Goal: Feedback & Contribution: Contribute content

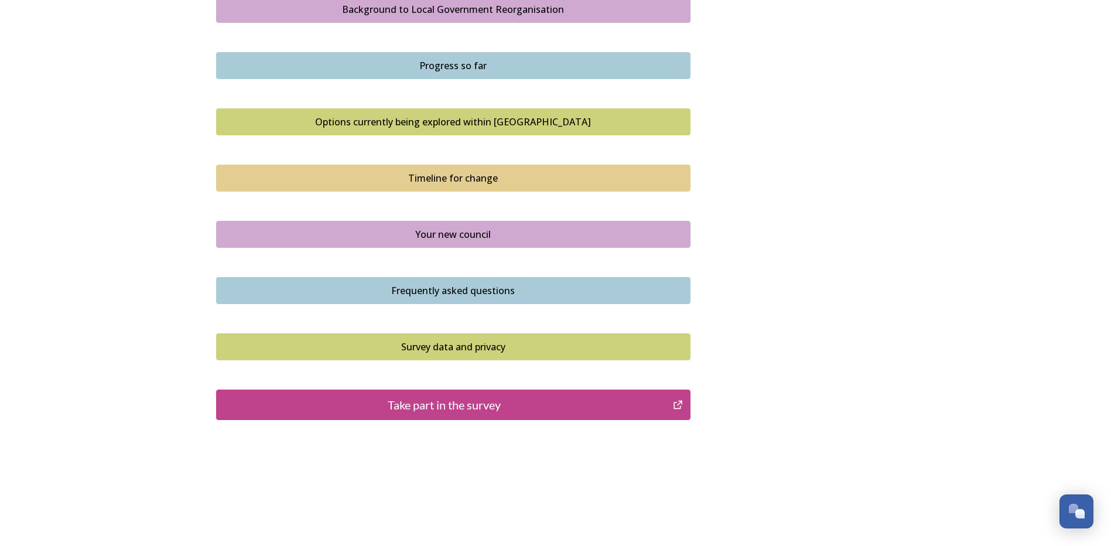
scroll to position [714, 0]
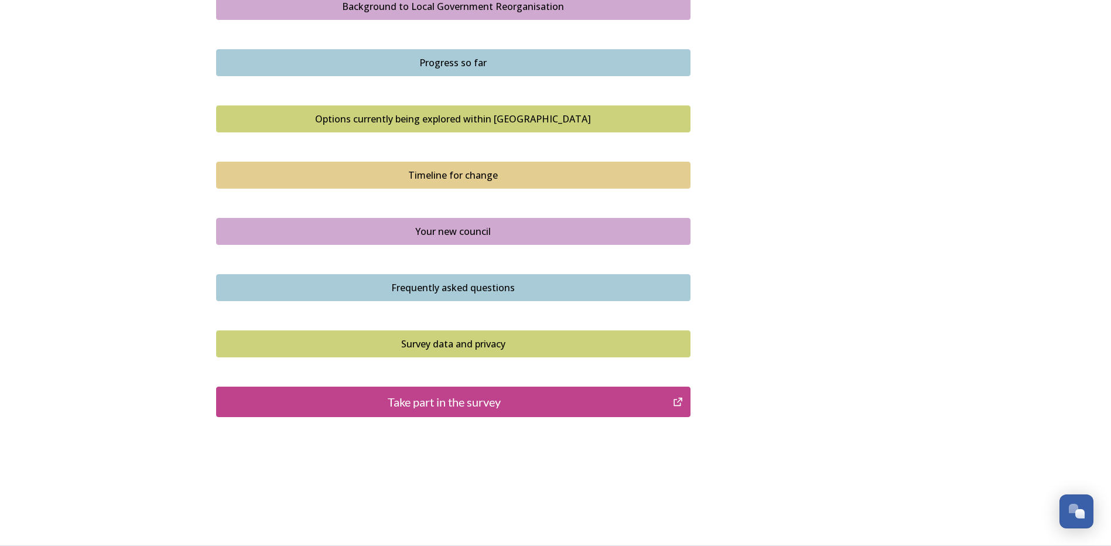
click at [467, 398] on div "Take part in the survey" at bounding box center [445, 402] width 445 height 18
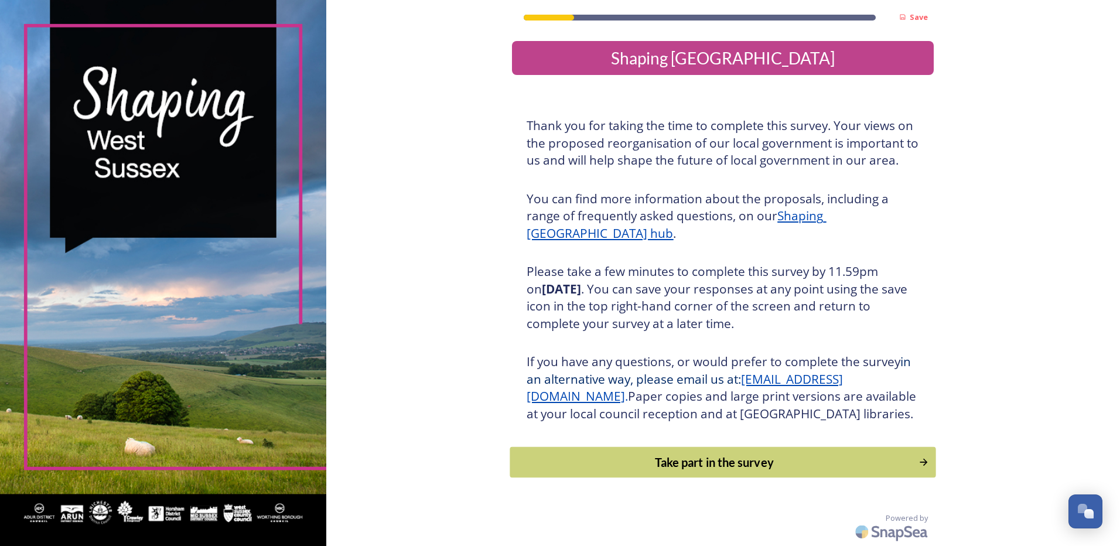
click at [717, 471] on div "Take part in the survey" at bounding box center [715, 462] width 396 height 18
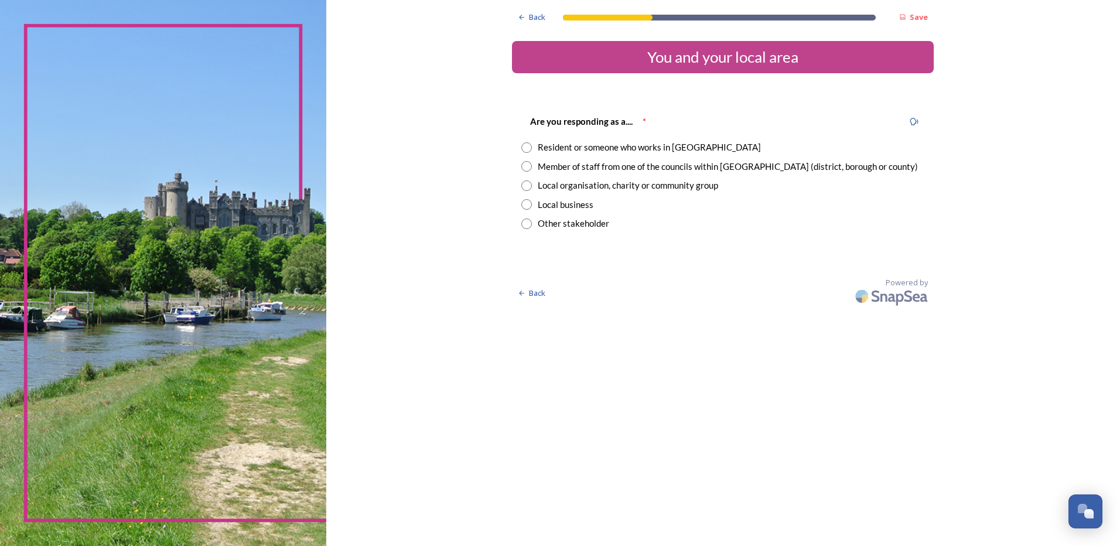
click at [528, 167] on input "radio" at bounding box center [526, 166] width 11 height 11
radio input "true"
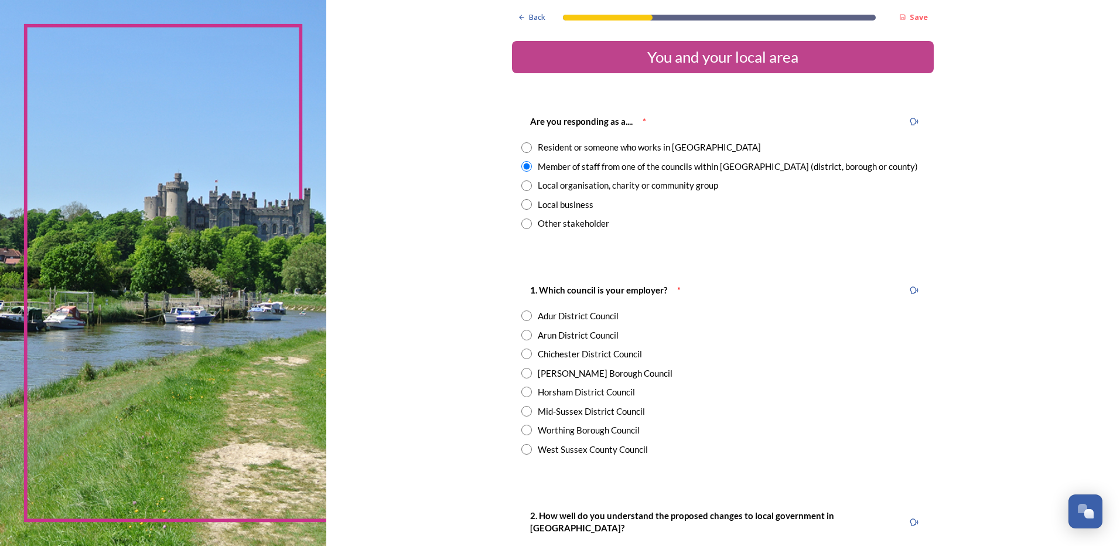
click at [525, 449] on input "radio" at bounding box center [526, 449] width 11 height 11
radio input "true"
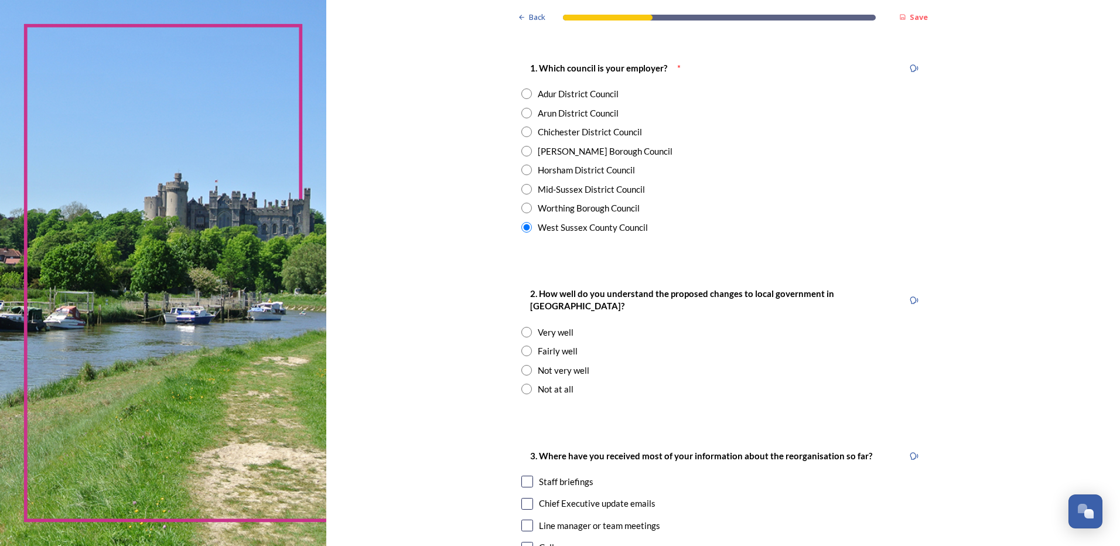
scroll to position [224, 0]
click at [527, 343] on input "radio" at bounding box center [526, 348] width 11 height 11
radio input "true"
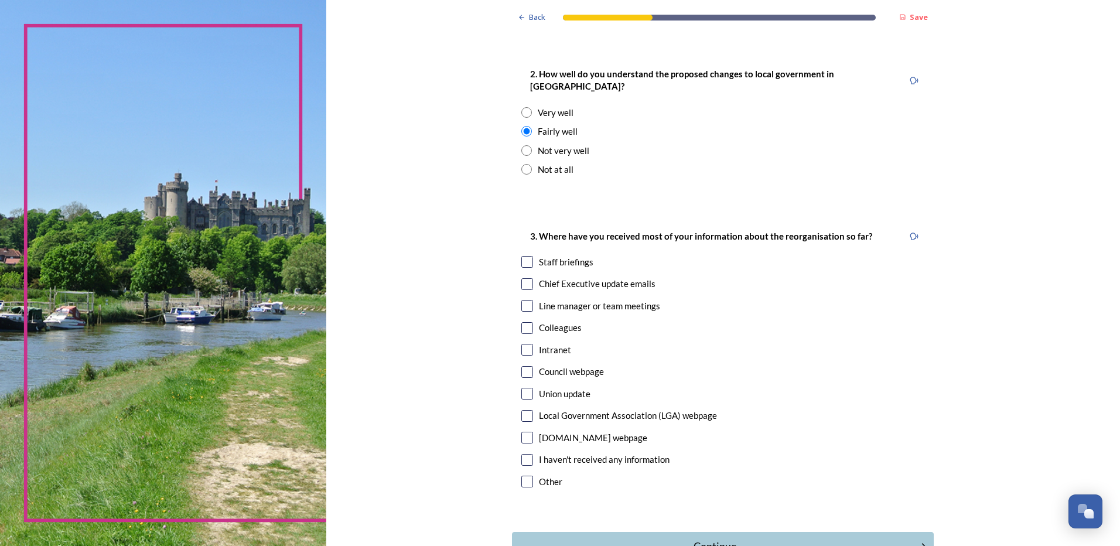
scroll to position [449, 0]
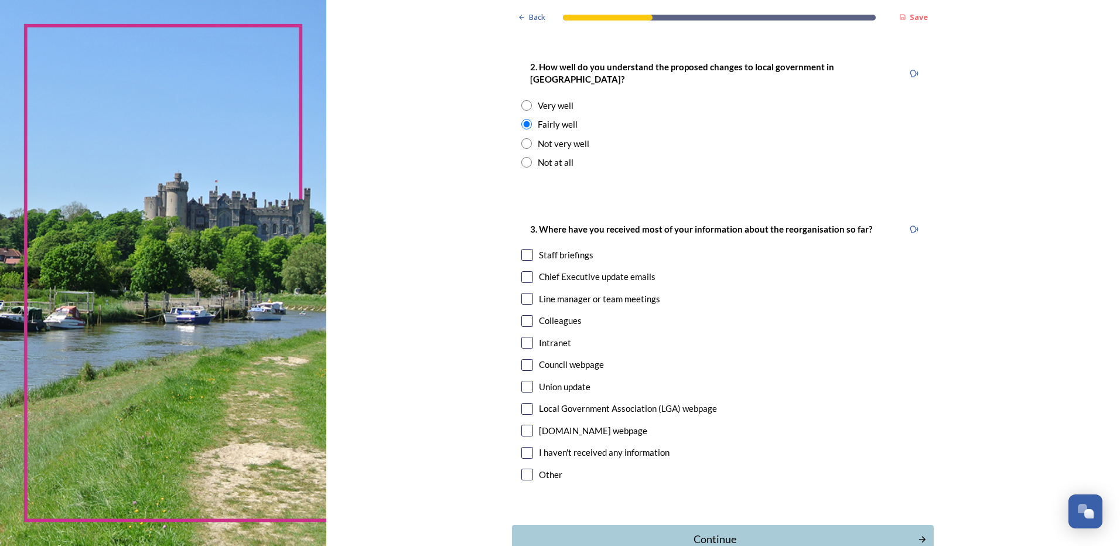
click at [525, 469] on input "checkbox" at bounding box center [527, 475] width 12 height 12
checkbox input "true"
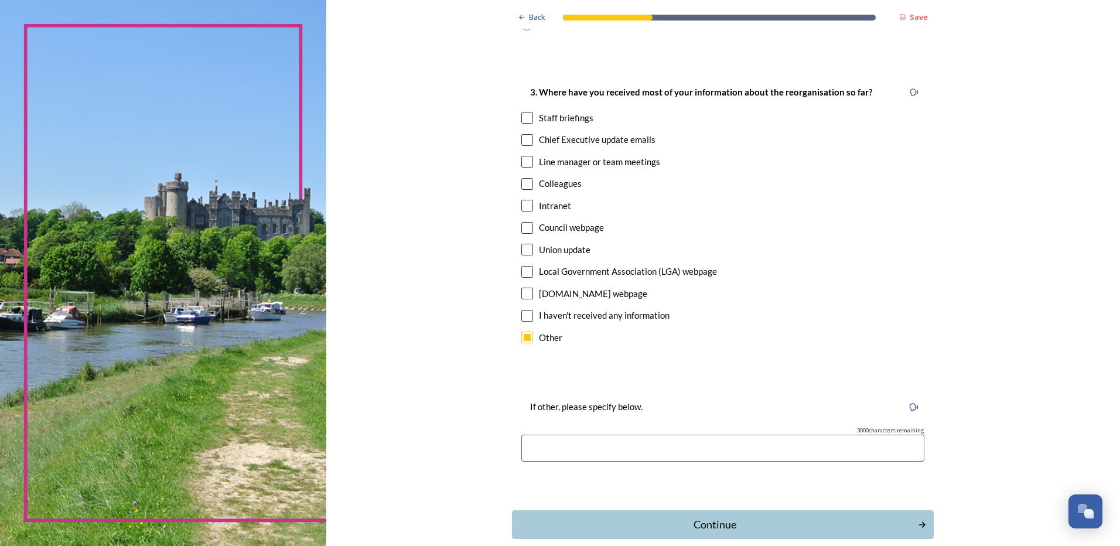
scroll to position [634, 0]
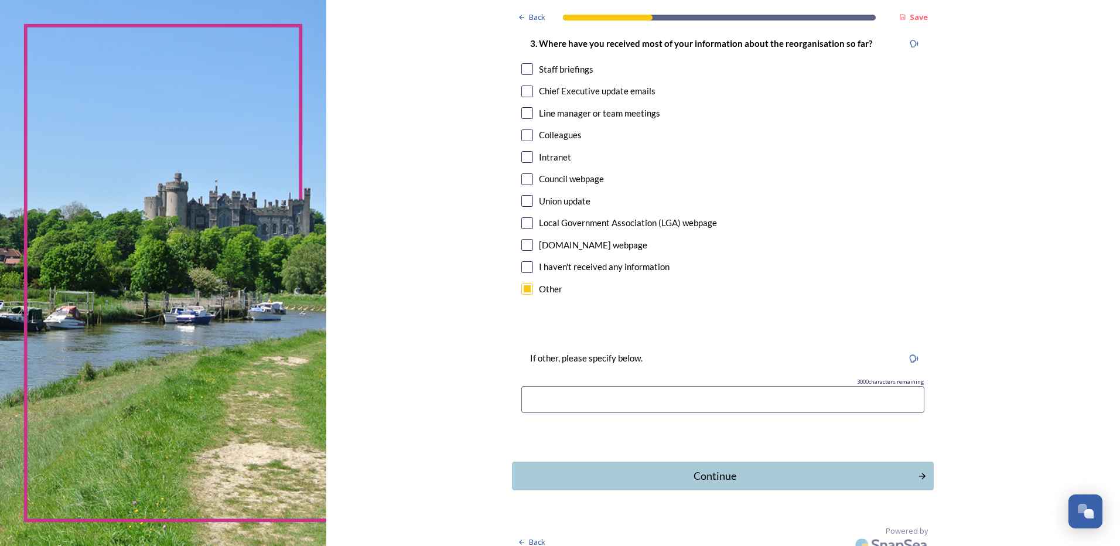
click at [664, 386] on input at bounding box center [722, 399] width 403 height 27
type input "I"
type input "from friends"
click at [709, 468] on div "Continue" at bounding box center [715, 476] width 396 height 16
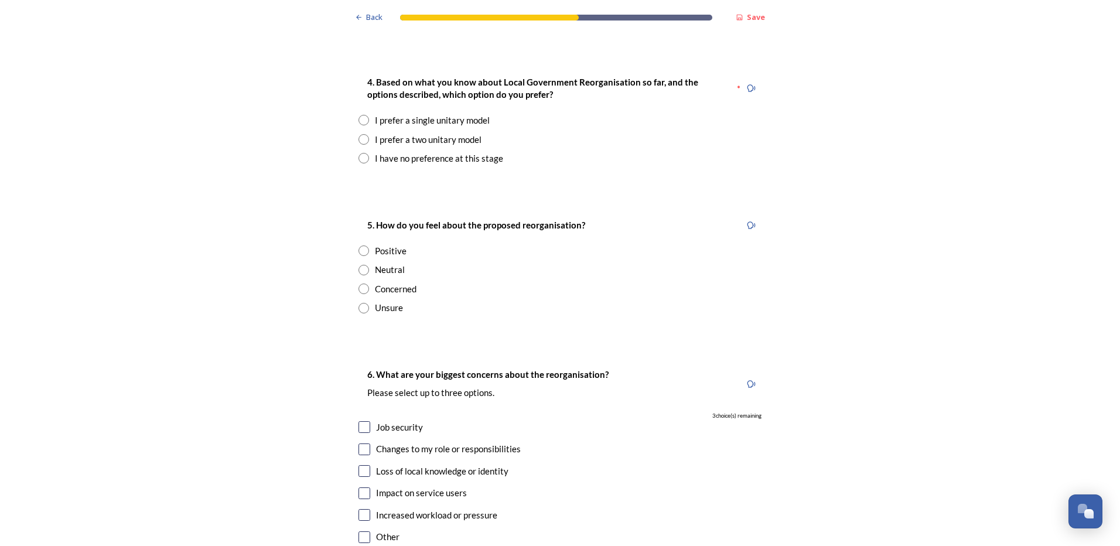
scroll to position [1599, 0]
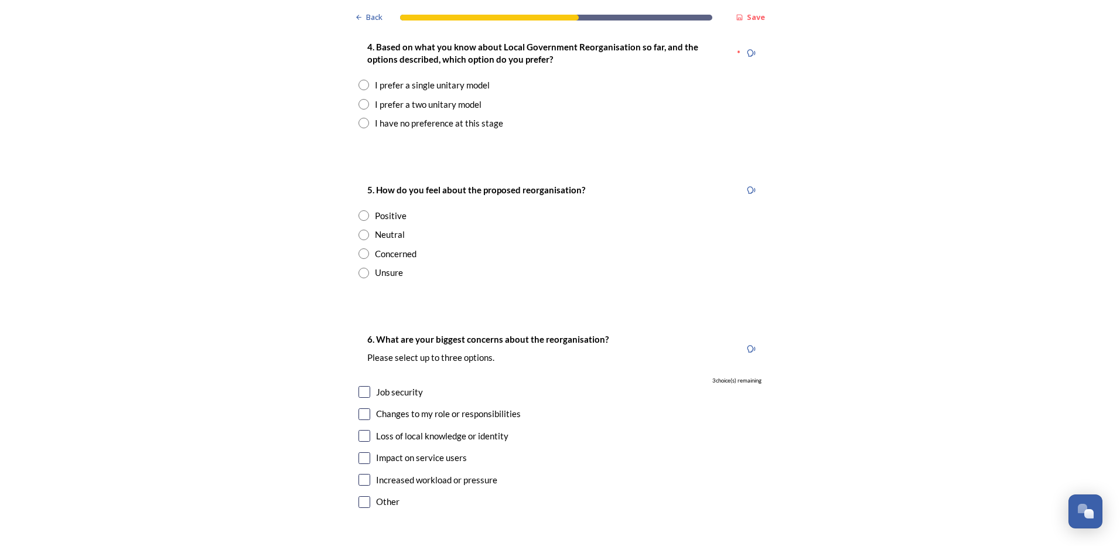
click at [360, 118] on input "radio" at bounding box center [363, 123] width 11 height 11
radio input "true"
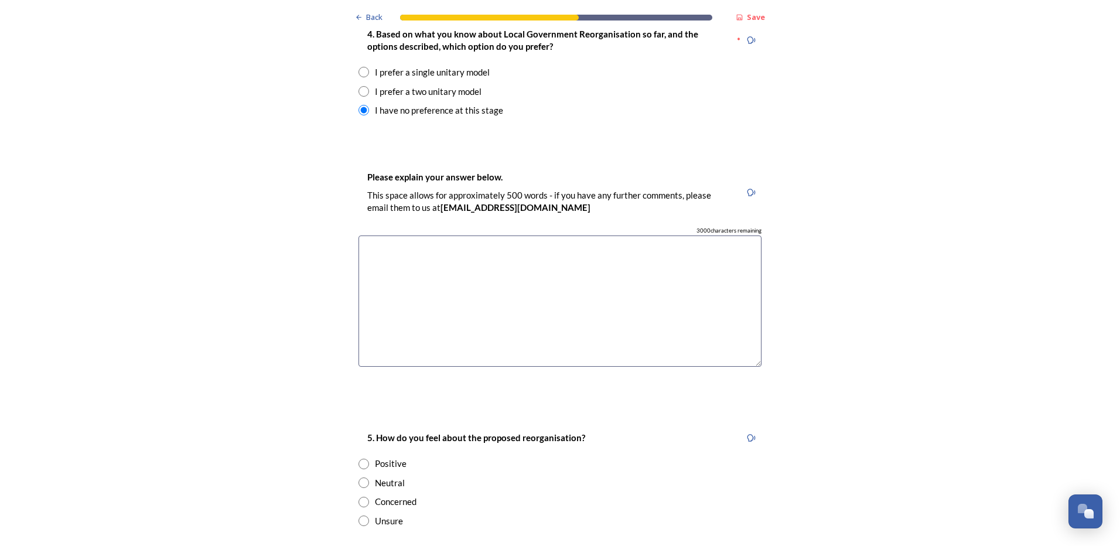
scroll to position [1608, 0]
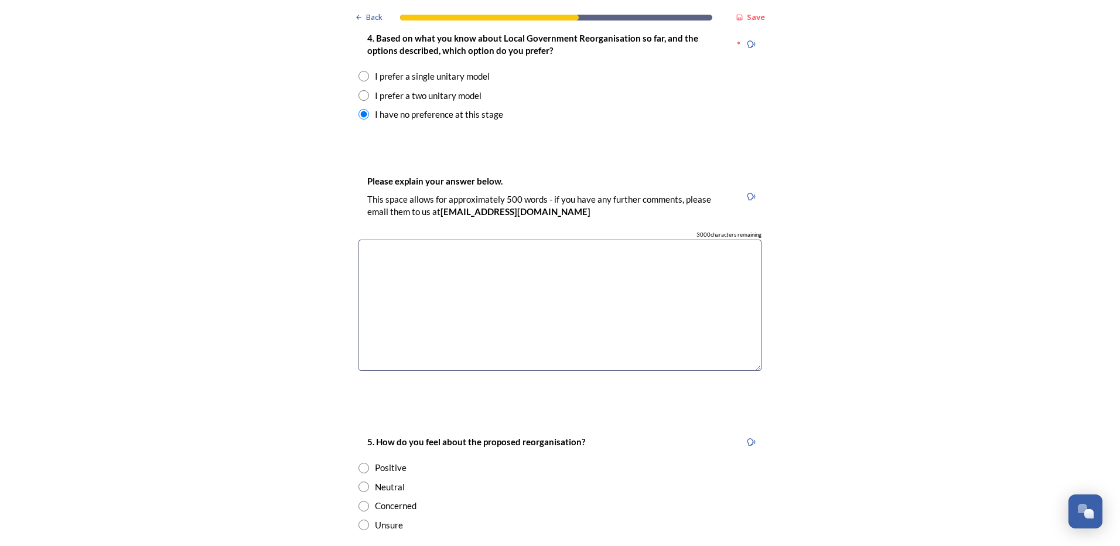
click at [402, 240] on textarea at bounding box center [559, 306] width 403 height 132
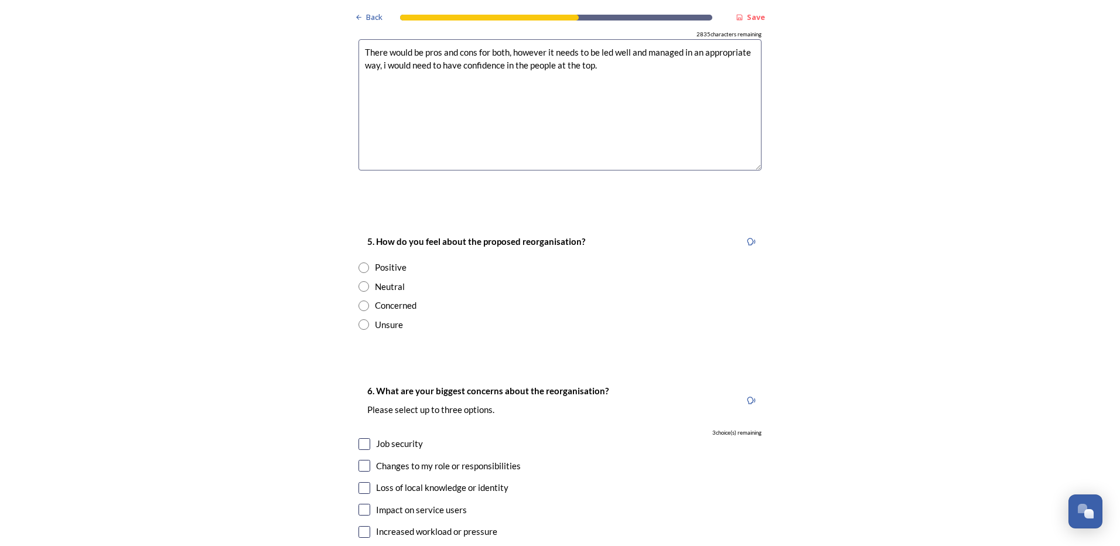
scroll to position [1855, 0]
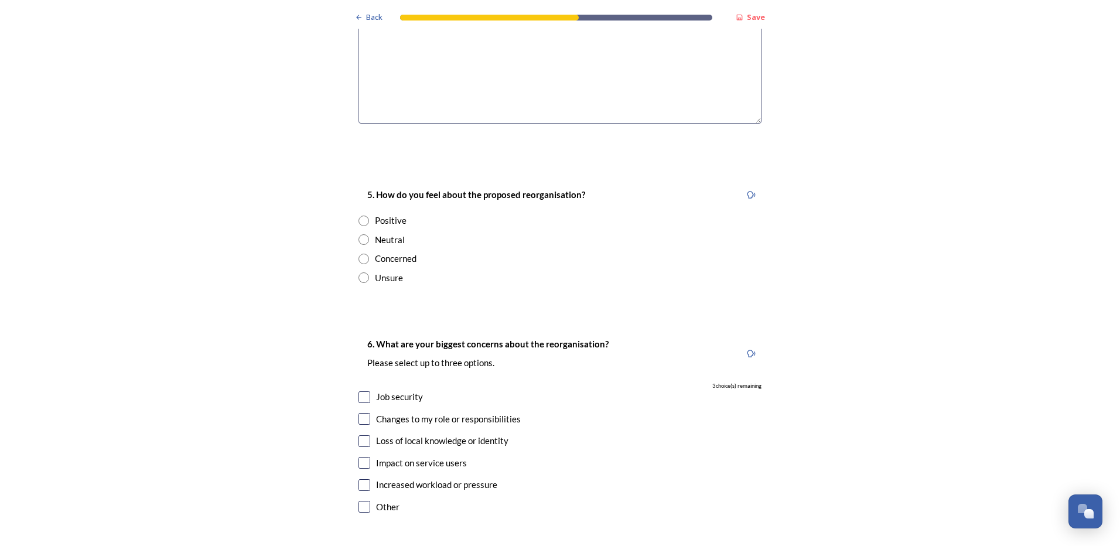
type textarea "There would be pros and cons for both, however it needs to be led well and mana…"
click at [358, 272] on input "radio" at bounding box center [363, 277] width 11 height 11
radio input "true"
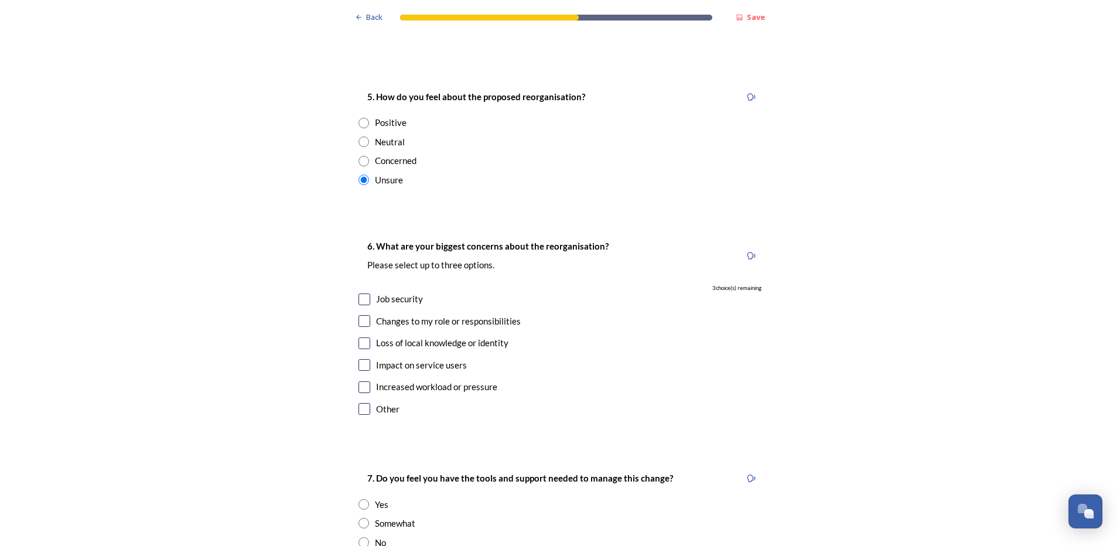
scroll to position [1982, 0]
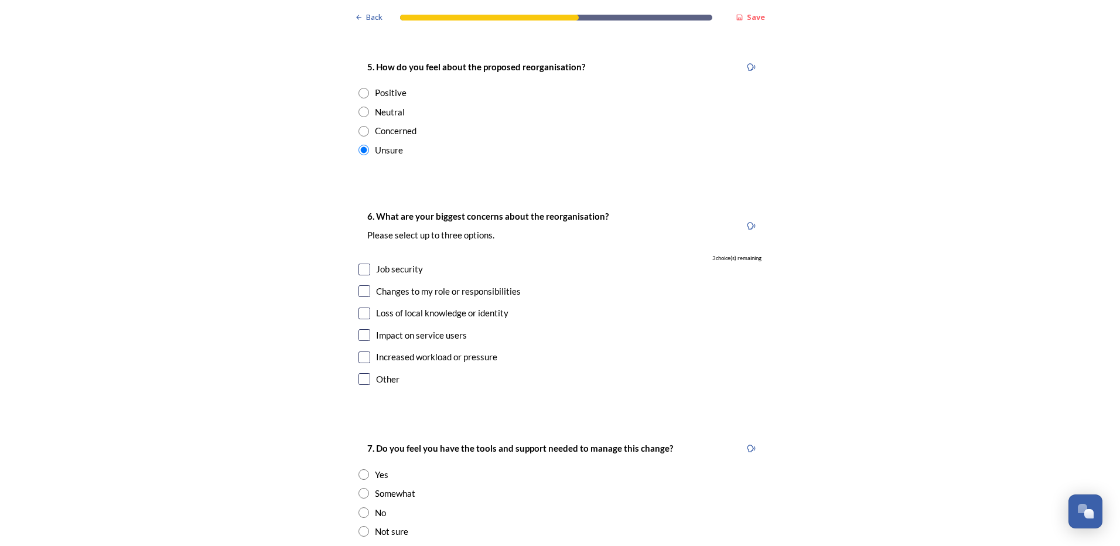
click at [361, 329] on input "checkbox" at bounding box center [364, 335] width 12 height 12
checkbox input "true"
click at [360, 264] on input "checkbox" at bounding box center [364, 270] width 12 height 12
checkbox input "true"
click at [363, 373] on input "checkbox" at bounding box center [364, 379] width 12 height 12
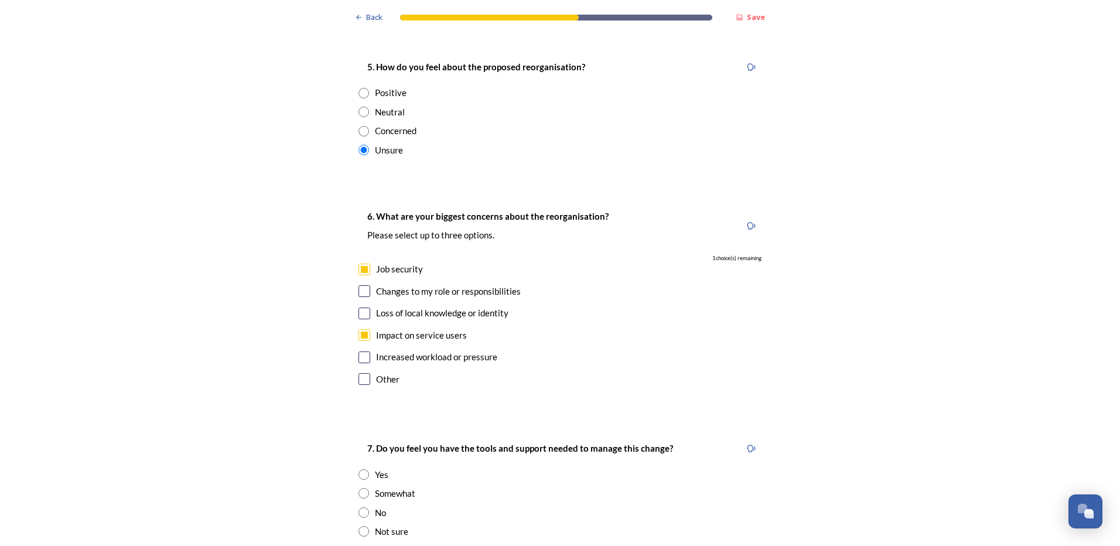
checkbox input "true"
click at [474, 476] on input at bounding box center [559, 489] width 403 height 27
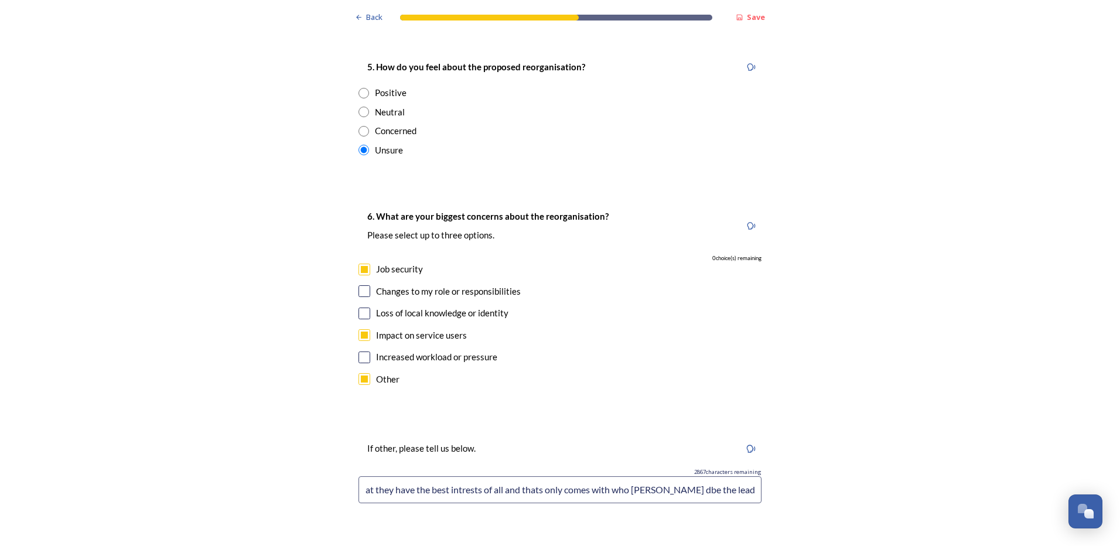
scroll to position [0, 141]
click at [662, 476] on input "Again i need trust in the leaders that they have the best interests of all and …" at bounding box center [559, 489] width 403 height 27
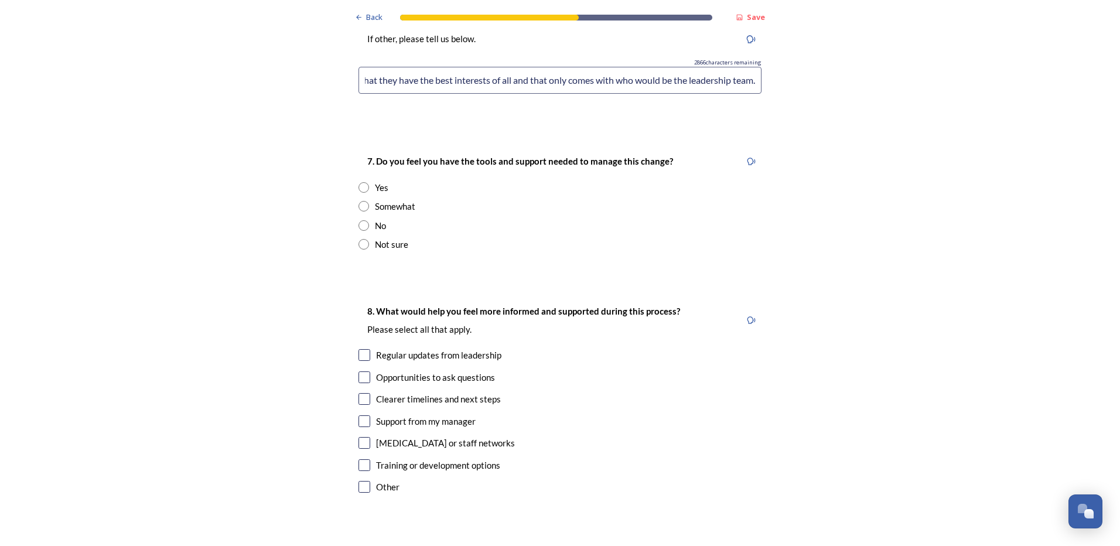
scroll to position [2401, 0]
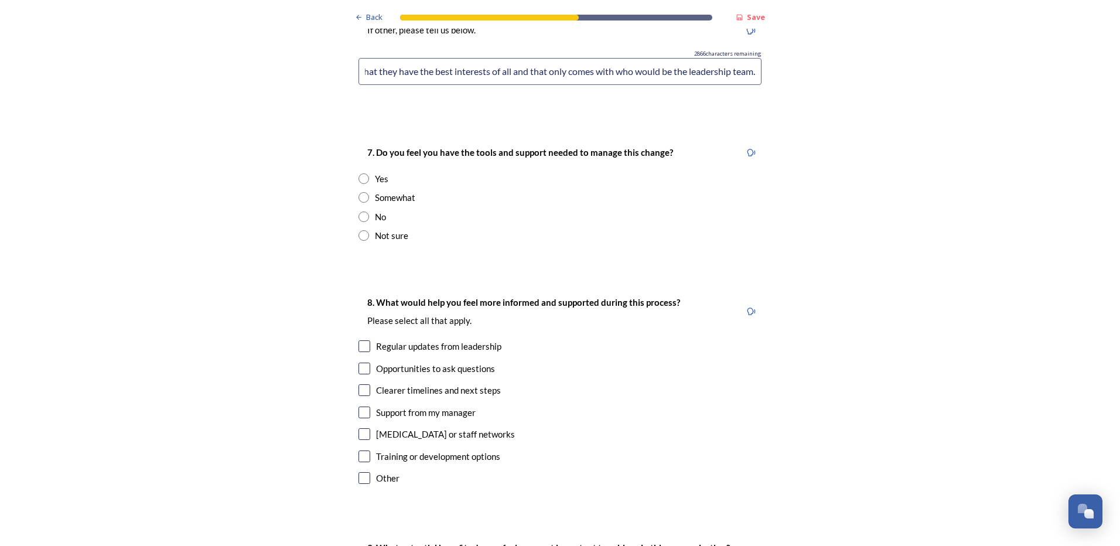
type input "Again i need trust in the leaders that they have the best interests of all and …"
click at [360, 211] on input "radio" at bounding box center [363, 216] width 11 height 11
radio input "true"
click at [362, 340] on input "checkbox" at bounding box center [364, 346] width 12 height 12
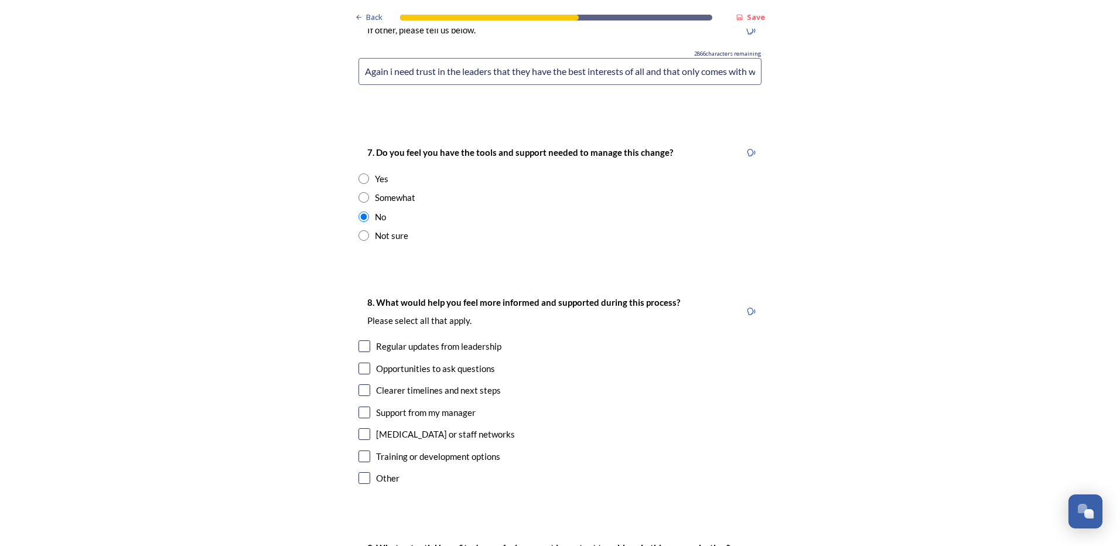
checkbox input "true"
click at [360, 363] on input "checkbox" at bounding box center [364, 369] width 12 height 12
checkbox input "true"
click at [361, 384] on input "checkbox" at bounding box center [364, 390] width 12 height 12
checkbox input "true"
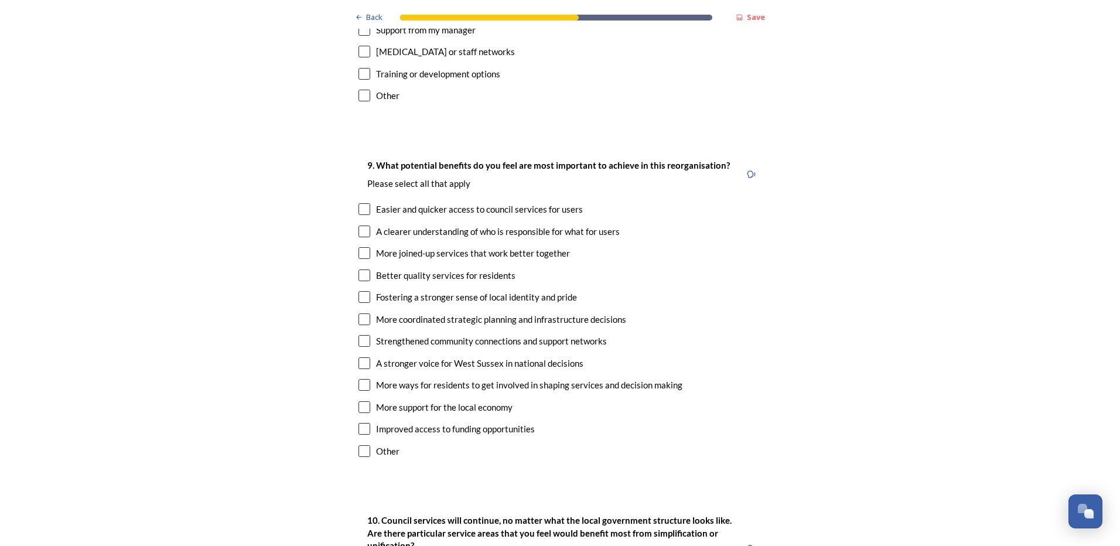
scroll to position [2788, 0]
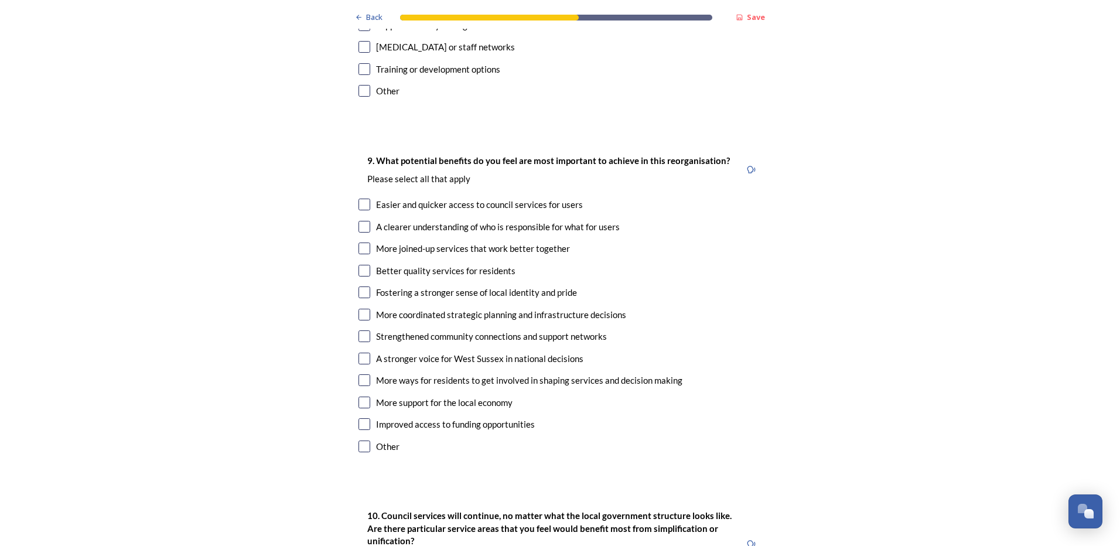
click at [364, 199] on input "checkbox" at bounding box center [364, 205] width 12 height 12
checkbox input "true"
click at [361, 221] on input "checkbox" at bounding box center [364, 227] width 12 height 12
checkbox input "true"
click at [363, 242] on input "checkbox" at bounding box center [364, 248] width 12 height 12
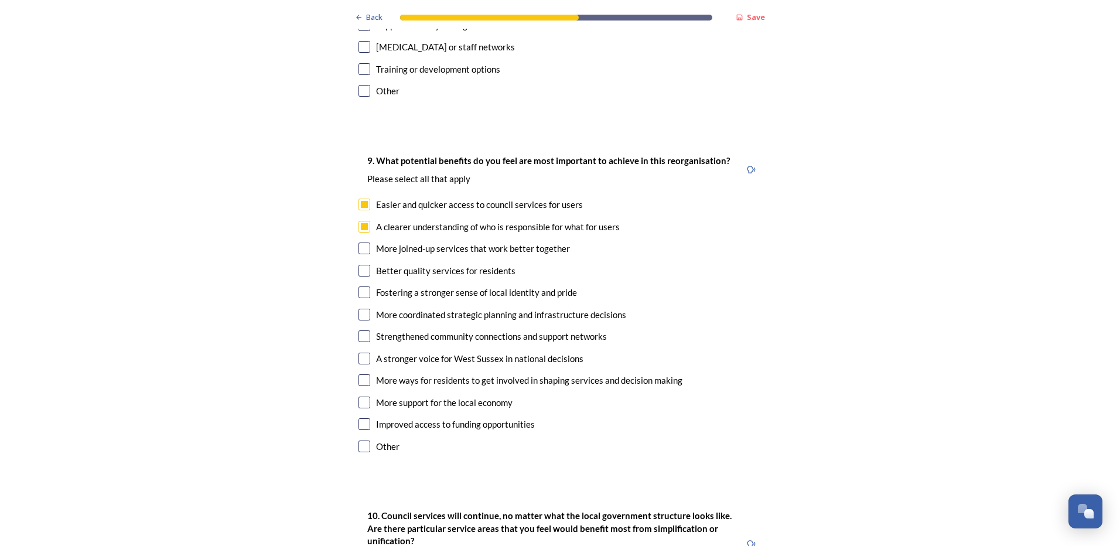
checkbox input "true"
click at [360, 265] on input "checkbox" at bounding box center [364, 271] width 12 height 12
checkbox input "true"
click at [359, 309] on input "checkbox" at bounding box center [364, 315] width 12 height 12
checkbox input "true"
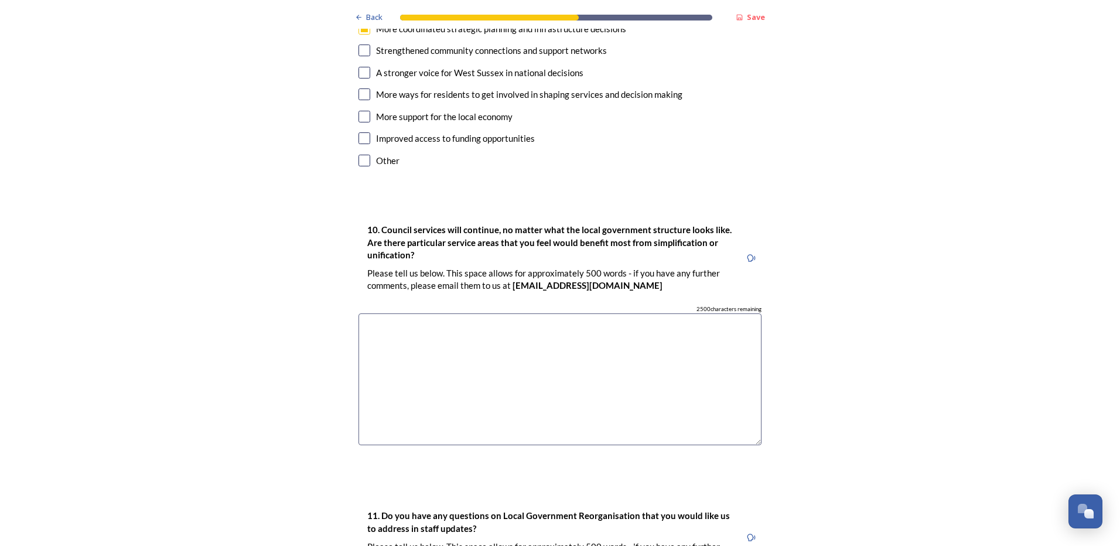
scroll to position [3078, 0]
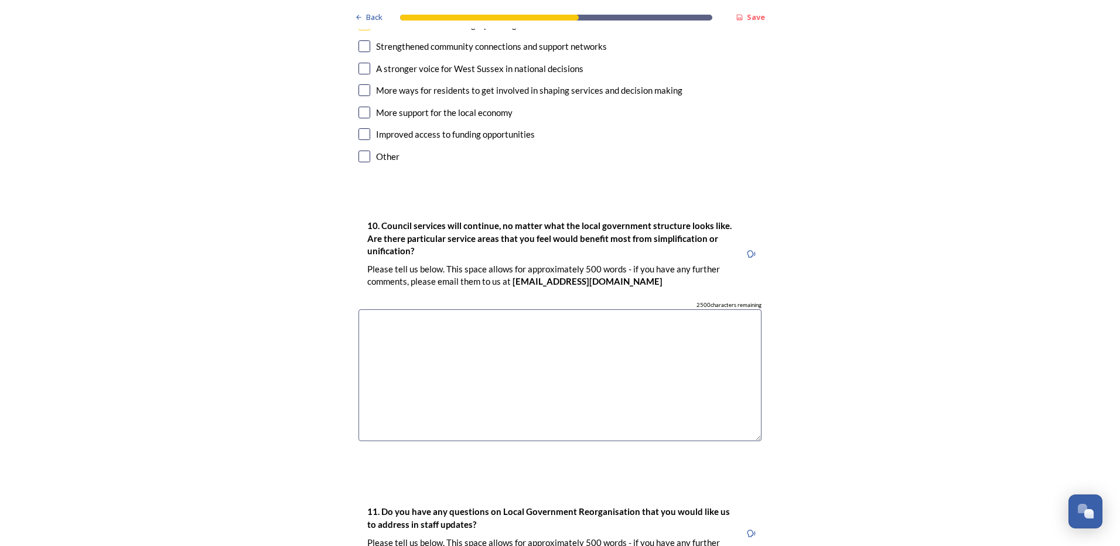
click at [465, 316] on textarea at bounding box center [559, 375] width 403 height 132
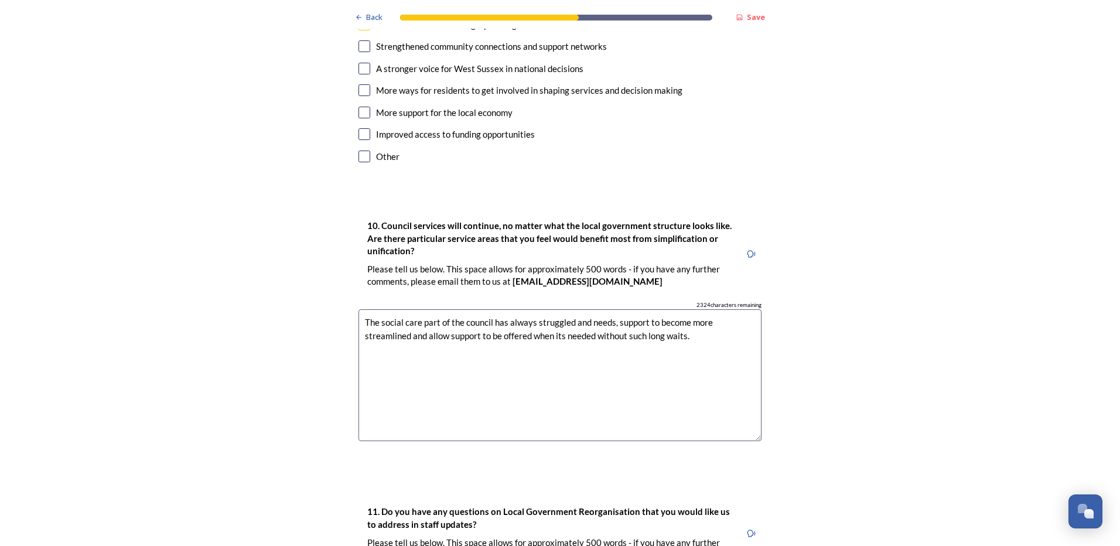
click at [610, 309] on textarea "The social care part of the council has always struggled and needs, support to …" at bounding box center [559, 375] width 403 height 132
click at [693, 309] on textarea "The social care part of the council has always struggled and needs support to b…" at bounding box center [559, 375] width 403 height 132
click at [739, 309] on textarea "The social care part of the council has always struggled and needs support to b…" at bounding box center [559, 375] width 403 height 132
click at [488, 315] on textarea "The social care part of the council has always struggled and needs support to b…" at bounding box center [559, 375] width 403 height 132
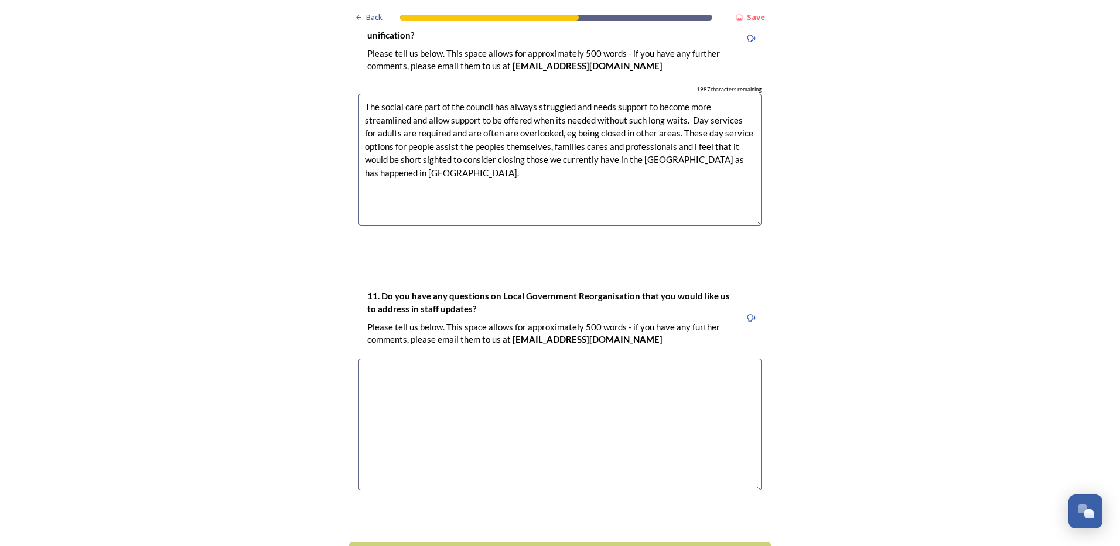
scroll to position [3352, 0]
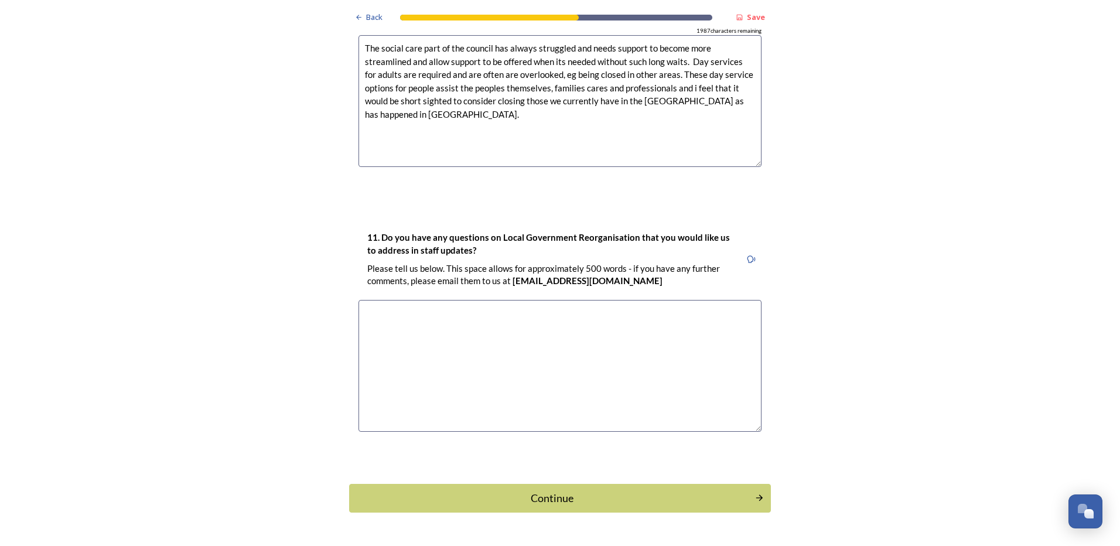
type textarea "The social care part of the council has always struggled and needs support to b…"
click at [431, 300] on textarea at bounding box center [559, 366] width 403 height 132
click at [396, 300] on textarea "The ideas of how things may look: proposed set of oversight structures" at bounding box center [559, 366] width 403 height 132
click at [631, 300] on textarea "The idea of how things may look: proposed set of oversight structures" at bounding box center [559, 366] width 403 height 132
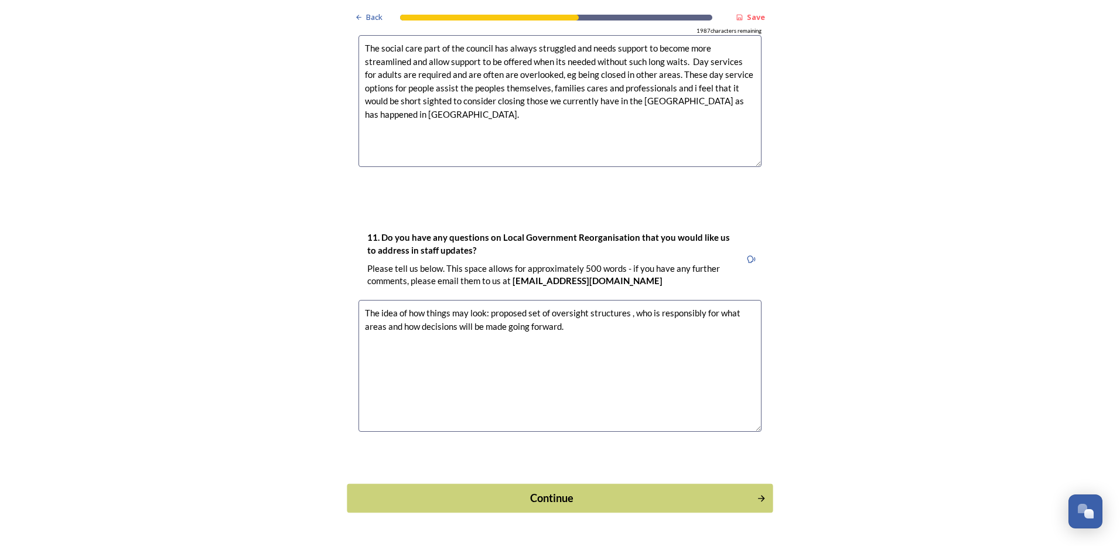
type textarea "The idea of how things may look: proposed set of oversight structures , who is …"
click at [545, 490] on div "Continue" at bounding box center [552, 498] width 396 height 16
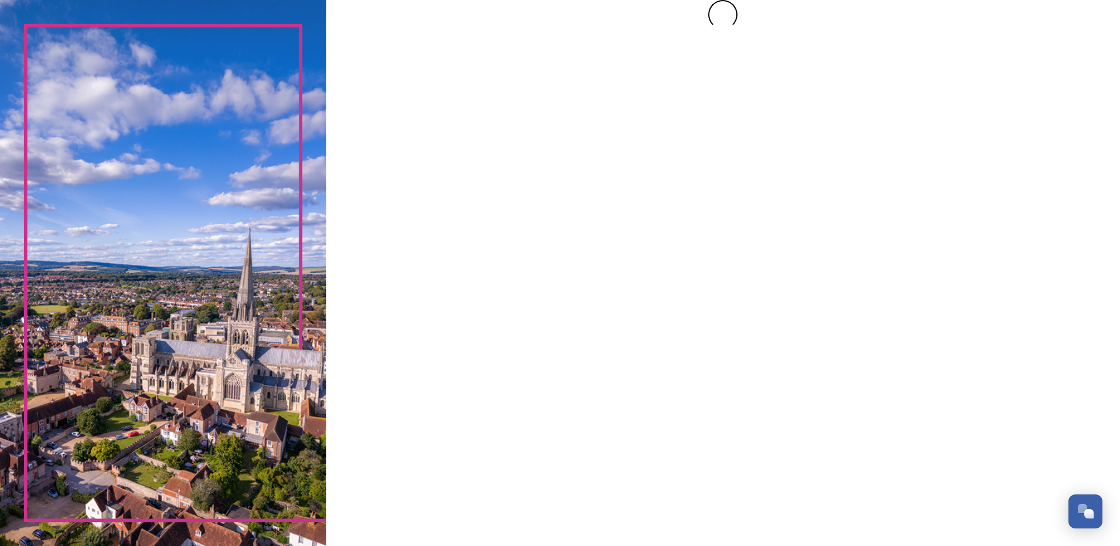
scroll to position [0, 0]
